Goal: Task Accomplishment & Management: Manage account settings

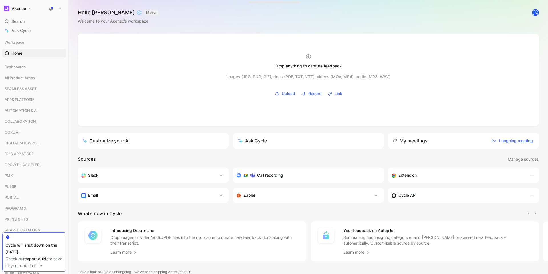
click at [51, 8] on icon at bounding box center [51, 8] width 5 height 5
click at [30, 9] on button "Akeneo" at bounding box center [17, 9] width 31 height 8
click at [27, 35] on div "Account settings" at bounding box center [39, 36] width 70 height 9
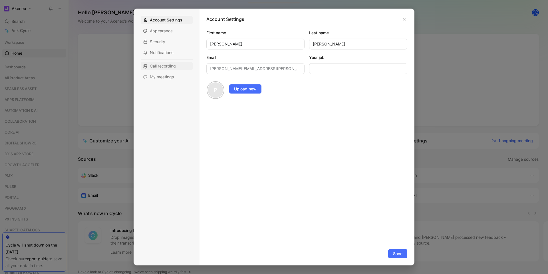
click at [156, 67] on span "Call recording" at bounding box center [163, 66] width 26 height 6
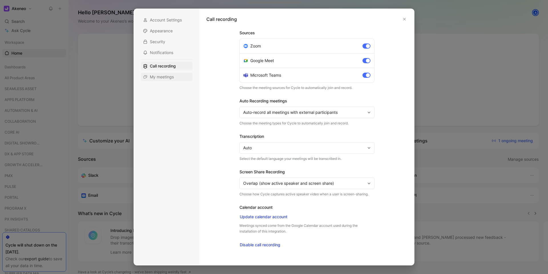
click at [152, 76] on span "My meetings" at bounding box center [162, 77] width 24 height 6
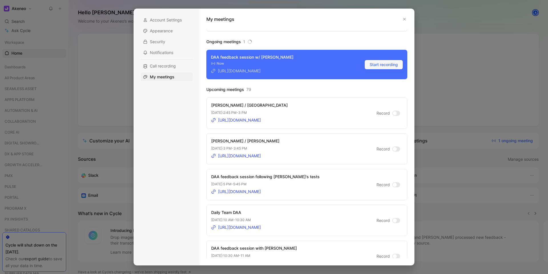
scroll to position [9, 0]
click at [380, 64] on span "Start recording" at bounding box center [384, 64] width 28 height 7
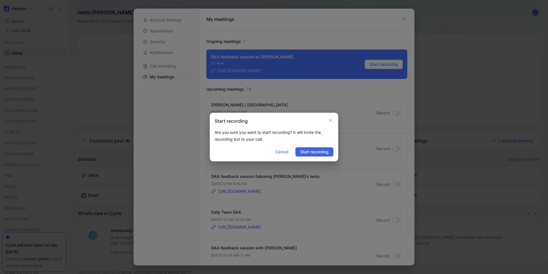
click at [312, 150] on span "Start recording" at bounding box center [314, 151] width 28 height 7
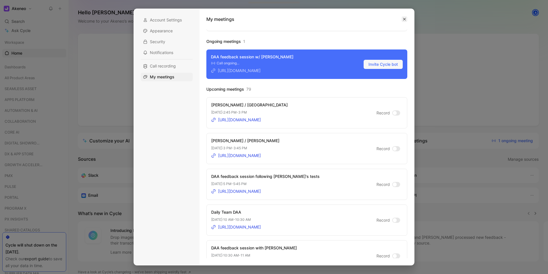
click at [405, 19] on icon "button" at bounding box center [404, 18] width 3 height 3
